Goal: Task Accomplishment & Management: Complete application form

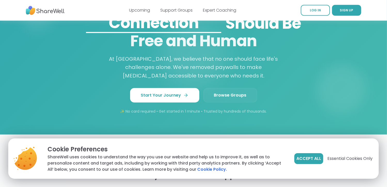
scroll to position [465, 0]
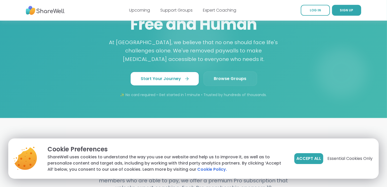
click at [170, 76] on span "Start Your Journey" at bounding box center [165, 79] width 48 height 6
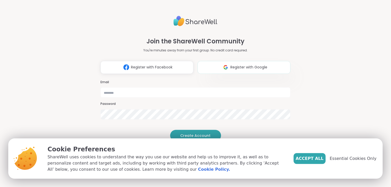
click at [241, 65] on span "Register with Google" at bounding box center [249, 67] width 37 height 5
